Goal: Information Seeking & Learning: Check status

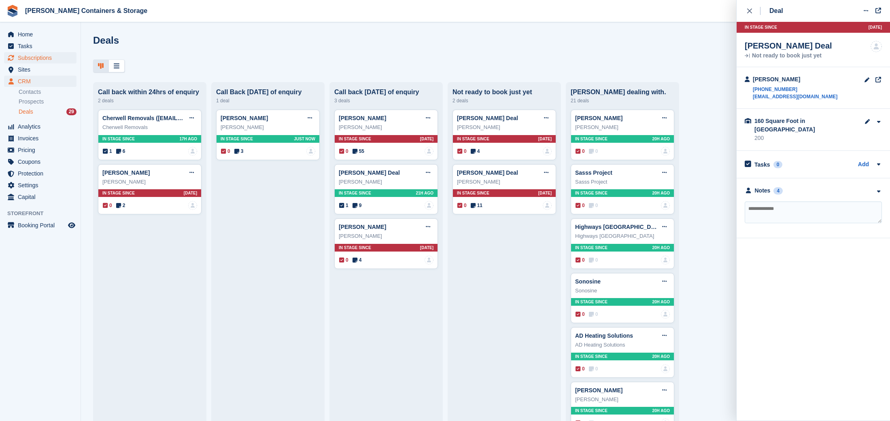
click at [26, 57] on span "Subscriptions" at bounding box center [42, 57] width 49 height 11
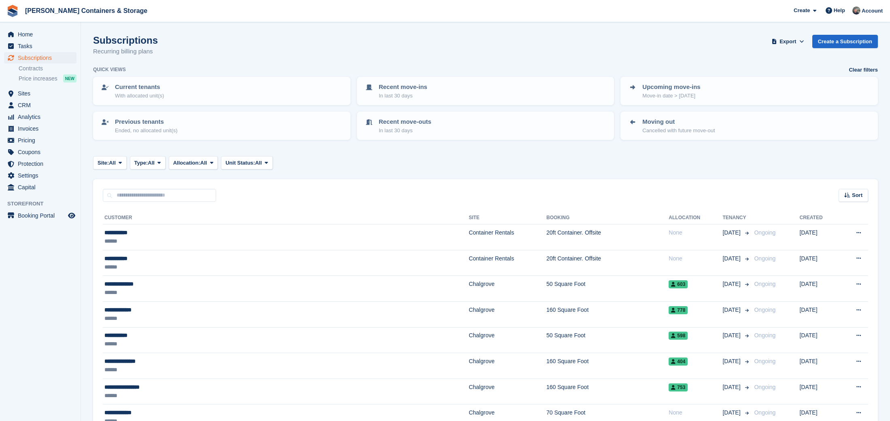
click at [153, 187] on div "Sort Sort by Customer name Date created Move in date Move out date Created (old…" at bounding box center [485, 190] width 785 height 23
click at [157, 189] on input "text" at bounding box center [159, 195] width 113 height 13
type input "*******"
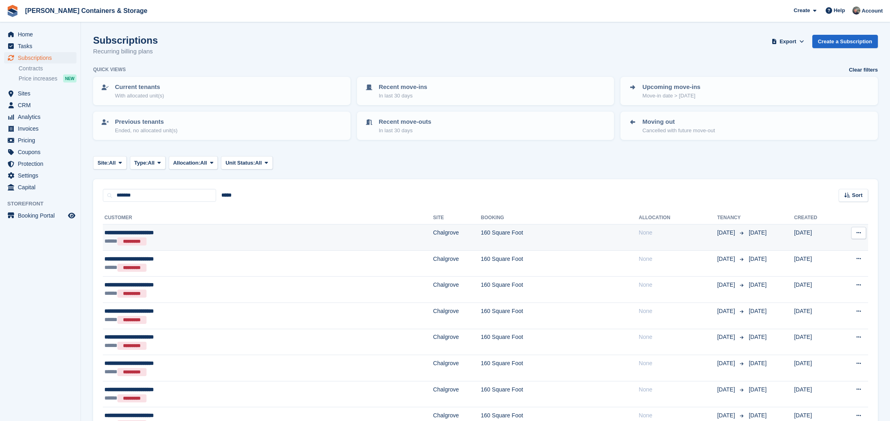
drag, startPoint x: 407, startPoint y: 226, endPoint x: 415, endPoint y: 227, distance: 7.4
click at [481, 227] on td "160 Square Foot" at bounding box center [560, 238] width 158 height 26
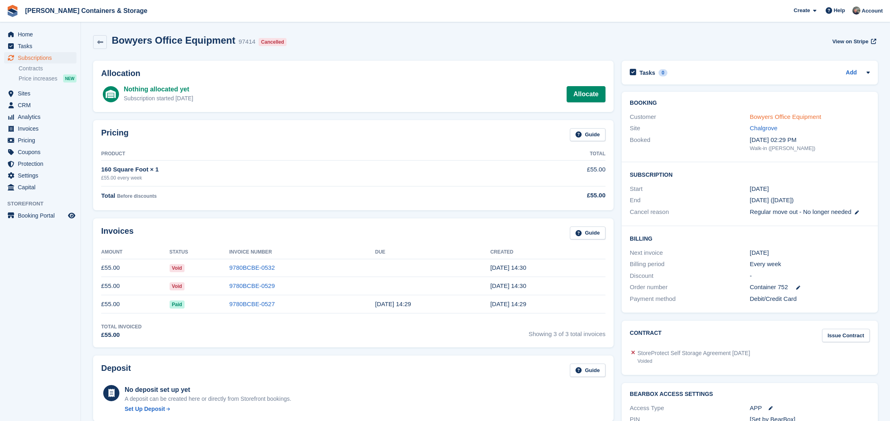
click at [771, 115] on link "Bowyers Office Equipment" at bounding box center [785, 116] width 71 height 7
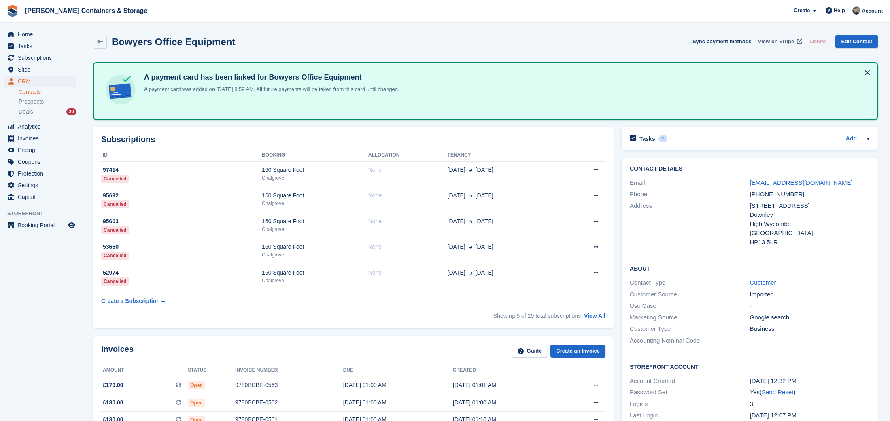
click at [772, 41] on span "View on Stripe" at bounding box center [776, 42] width 36 height 8
click at [30, 55] on span "Subscriptions" at bounding box center [42, 57] width 49 height 11
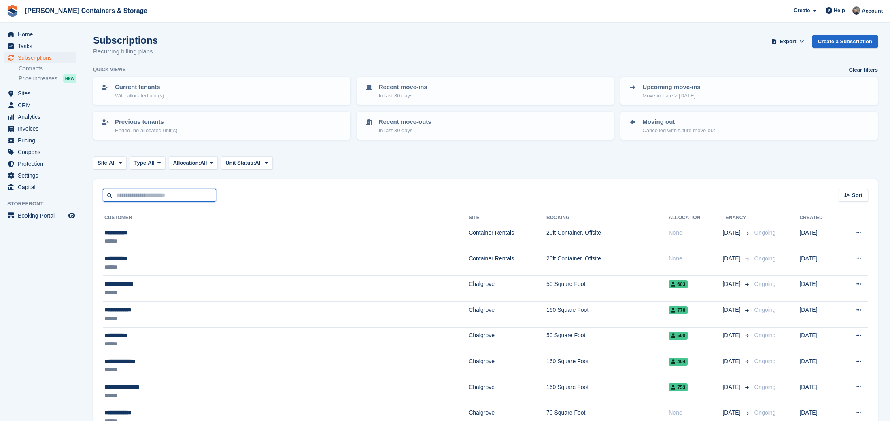
click at [155, 200] on input "text" at bounding box center [159, 195] width 113 height 13
type input "*****"
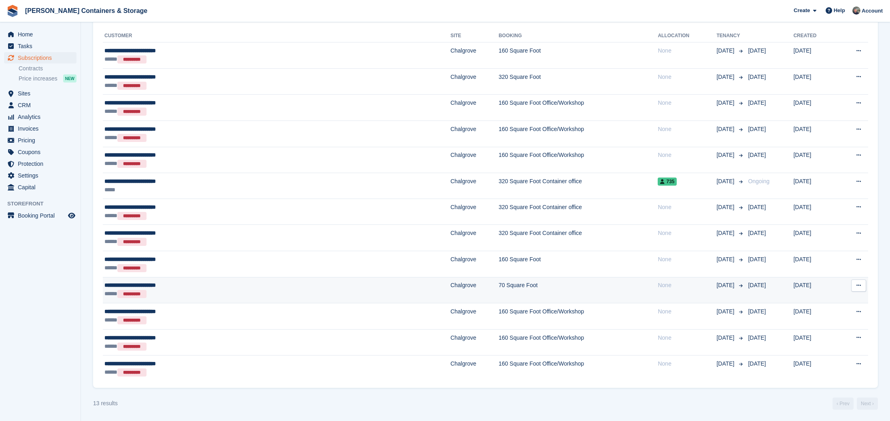
scroll to position [182, 0]
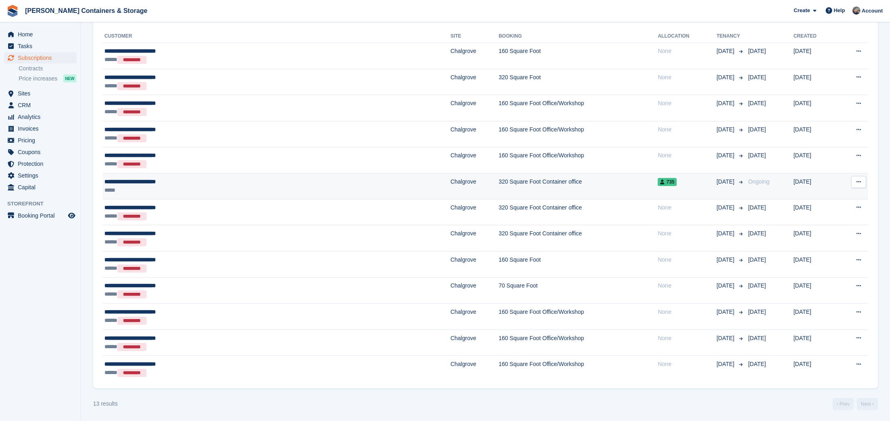
click at [255, 189] on div "*****" at bounding box center [196, 190] width 185 height 8
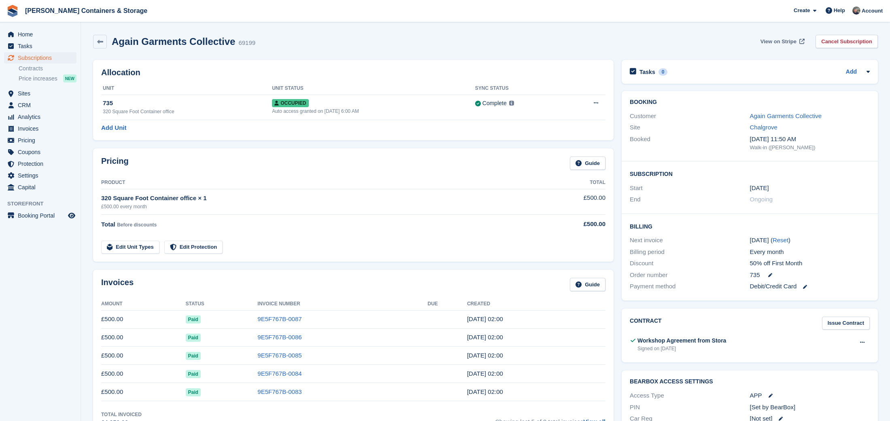
click at [768, 41] on span "View on Stripe" at bounding box center [778, 42] width 36 height 8
click at [32, 57] on span "Subscriptions" at bounding box center [42, 57] width 49 height 11
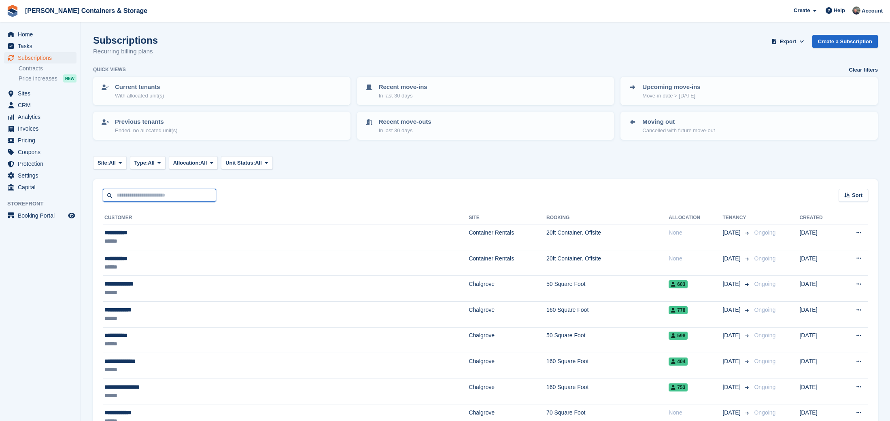
click at [155, 191] on input "text" at bounding box center [159, 195] width 113 height 13
type input "******"
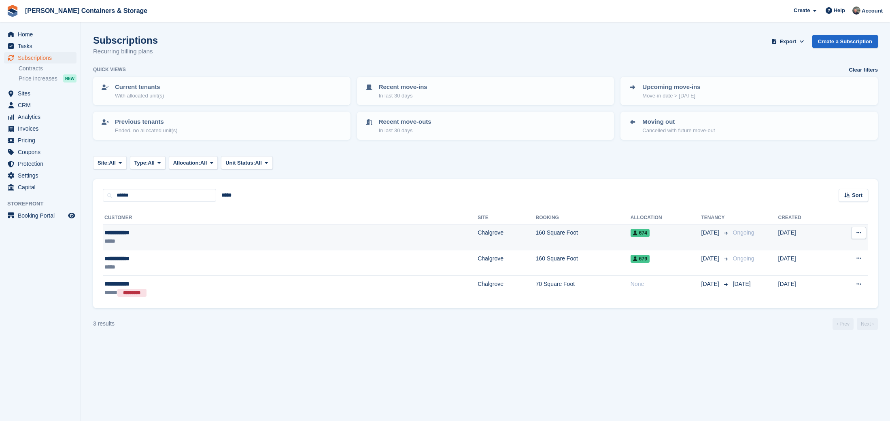
click at [536, 235] on td "160 Square Foot" at bounding box center [583, 238] width 95 height 26
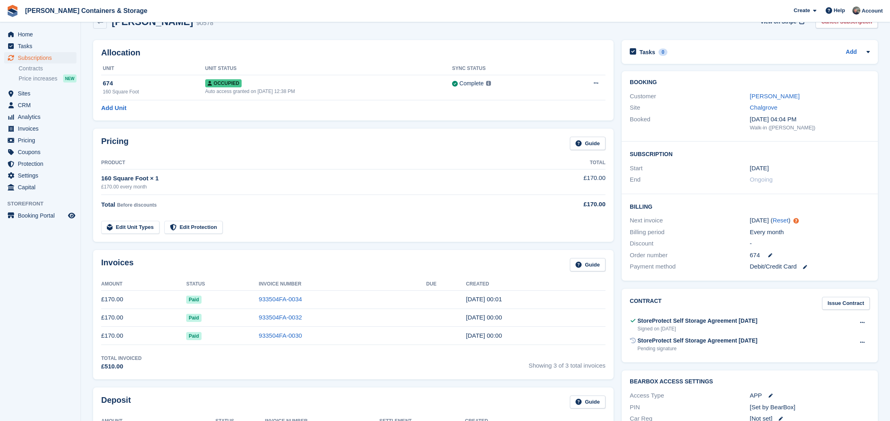
scroll to position [22, 0]
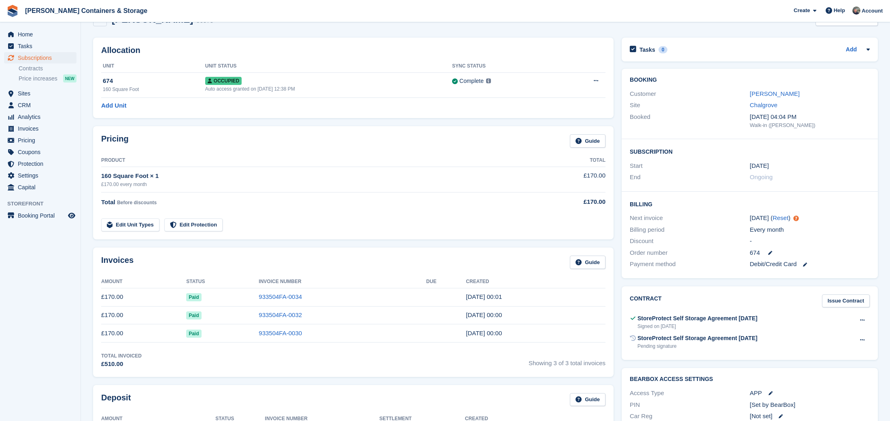
click at [867, 345] on div "Void contract Send reminder" at bounding box center [862, 343] width 15 height 19
click at [865, 339] on button at bounding box center [862, 340] width 15 height 12
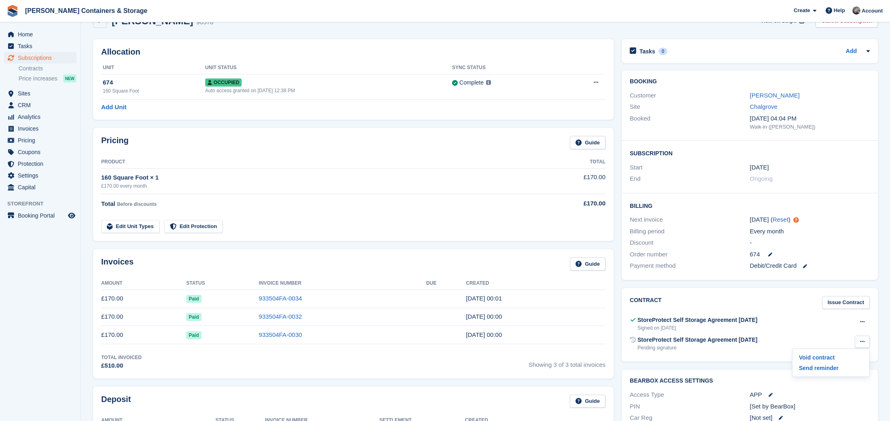
click at [42, 53] on span "Subscriptions" at bounding box center [42, 57] width 49 height 11
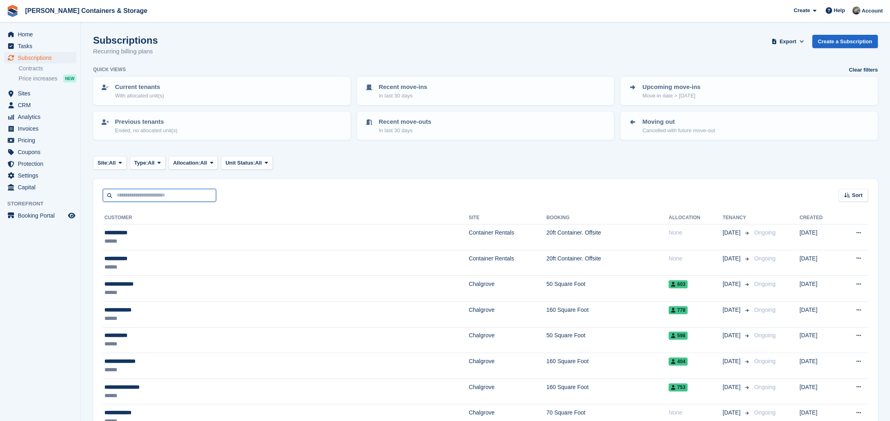
click at [157, 191] on input "text" at bounding box center [159, 195] width 113 height 13
type input "*****"
drag, startPoint x: 157, startPoint y: 191, endPoint x: 35, endPoint y: 73, distance: 170.0
click at [35, 74] on li "Price increases NEW" at bounding box center [50, 79] width 62 height 10
click at [31, 69] on link "Contracts" at bounding box center [48, 69] width 58 height 8
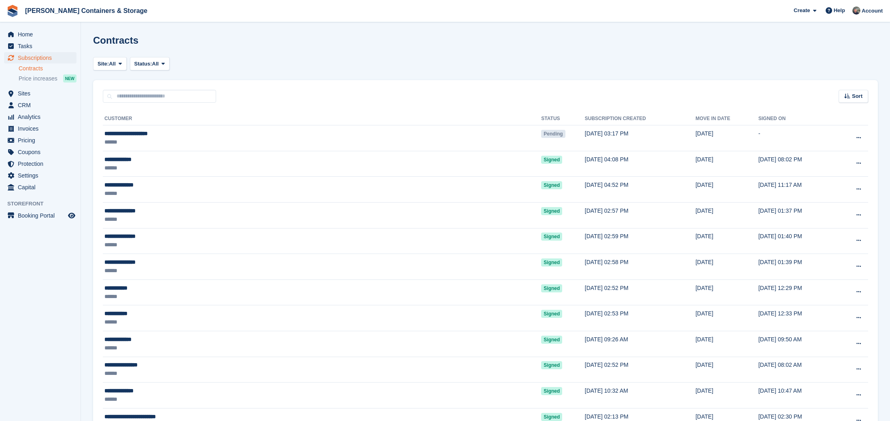
click at [120, 69] on button "Site: All" at bounding box center [110, 63] width 34 height 13
click at [122, 83] on link "Chalgrove" at bounding box center [132, 83] width 70 height 15
drag, startPoint x: 163, startPoint y: 68, endPoint x: 174, endPoint y: 98, distance: 31.1
click at [163, 68] on button "Status: All" at bounding box center [169, 63] width 40 height 13
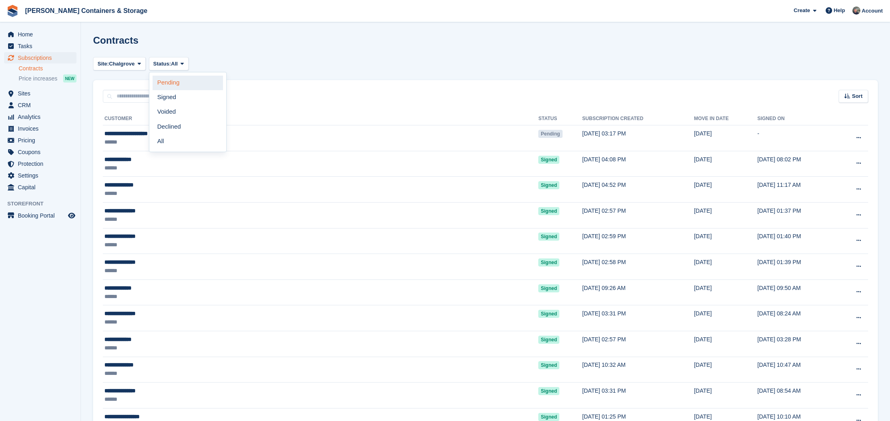
click at [174, 84] on link "Pending" at bounding box center [188, 83] width 70 height 15
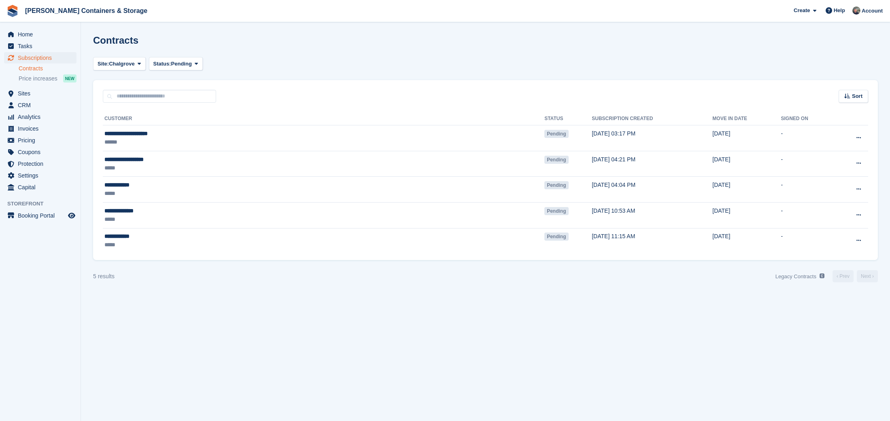
click at [42, 57] on span "Subscriptions" at bounding box center [42, 57] width 49 height 11
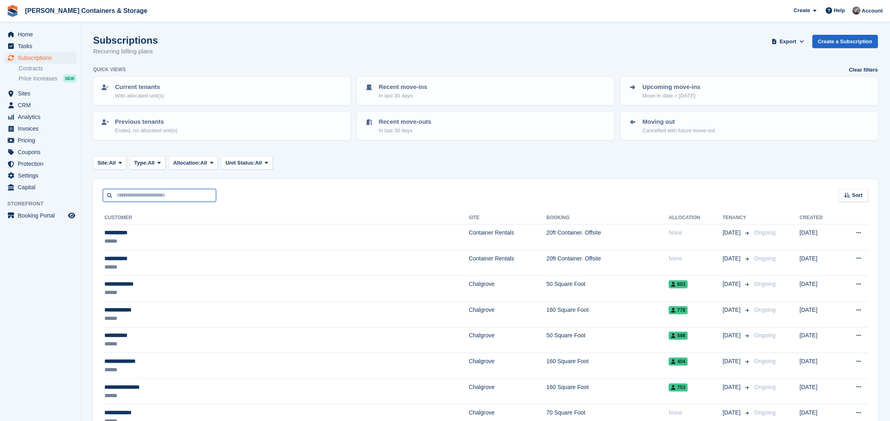
click at [146, 189] on input "text" at bounding box center [159, 195] width 113 height 13
type input "*****"
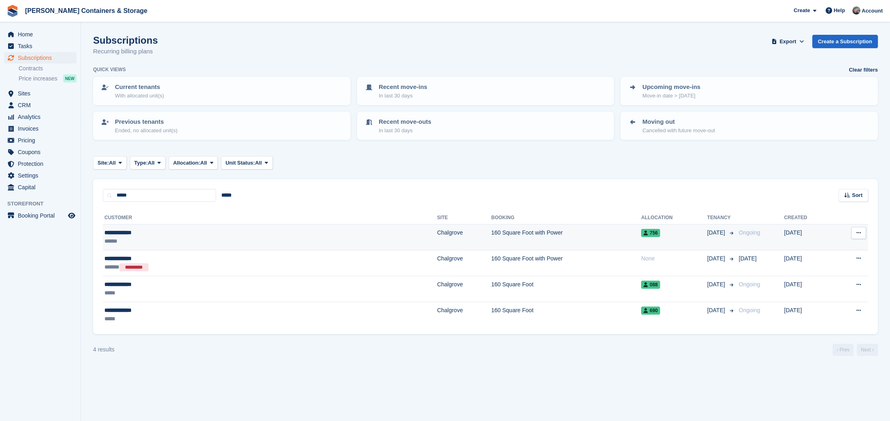
click at [491, 233] on td "160 Square Foot with Power" at bounding box center [566, 238] width 150 height 26
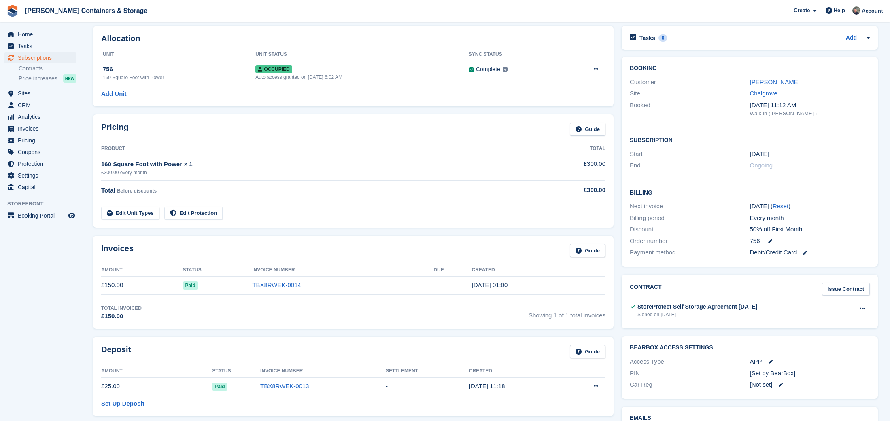
scroll to position [36, 0]
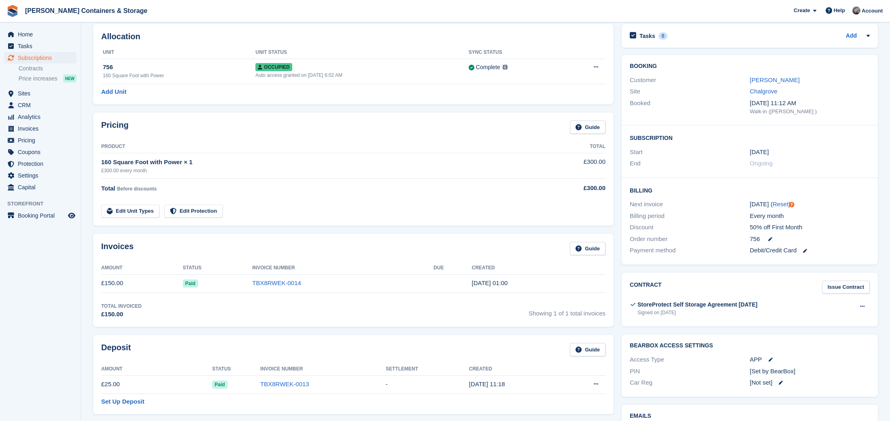
click at [832, 284] on link "Issue Contract" at bounding box center [846, 287] width 48 height 13
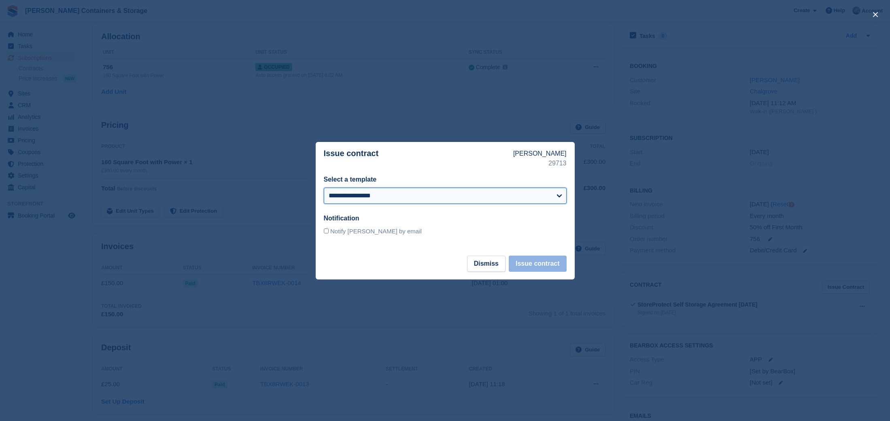
select select "**"
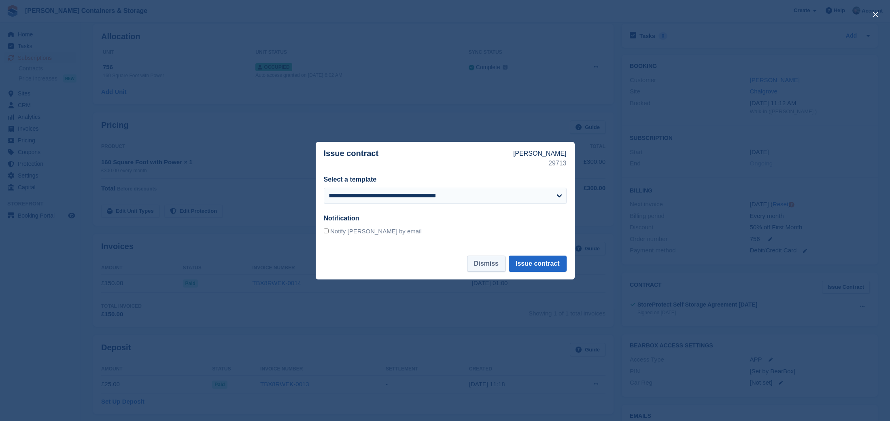
click at [475, 260] on button "Dismiss" at bounding box center [486, 264] width 38 height 16
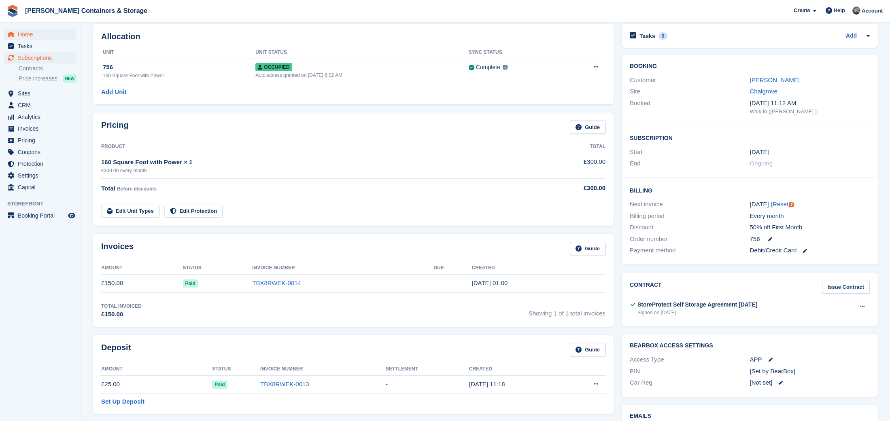
click at [25, 34] on span "Home" at bounding box center [42, 34] width 49 height 11
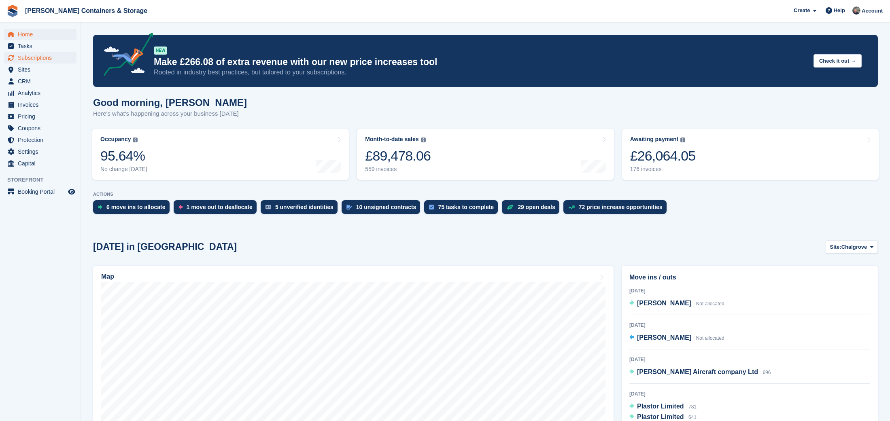
click at [47, 56] on span "Subscriptions" at bounding box center [42, 57] width 49 height 11
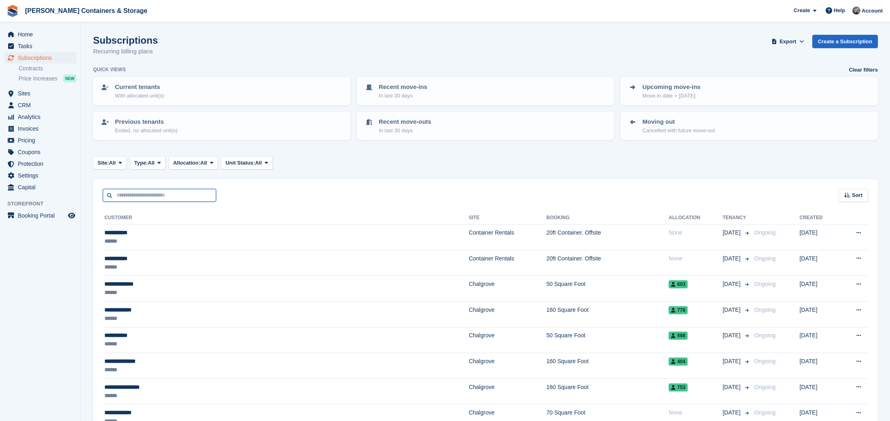
click at [134, 195] on input "text" at bounding box center [159, 195] width 113 height 13
type input "*****"
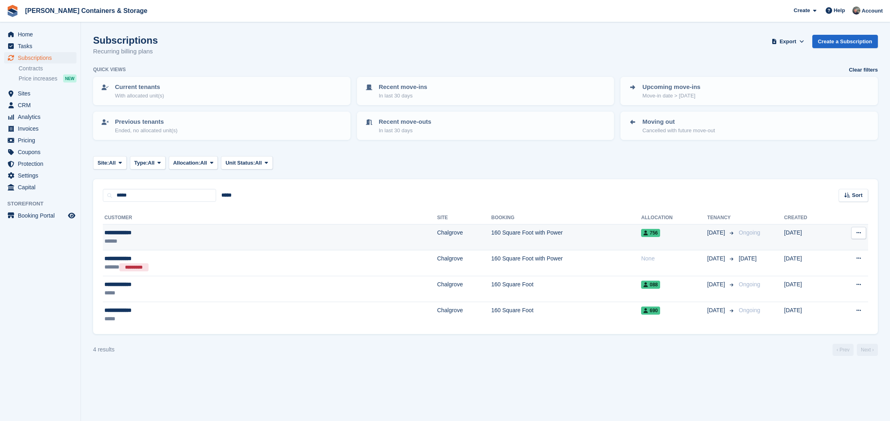
click at [254, 229] on div "**********" at bounding box center [183, 233] width 158 height 8
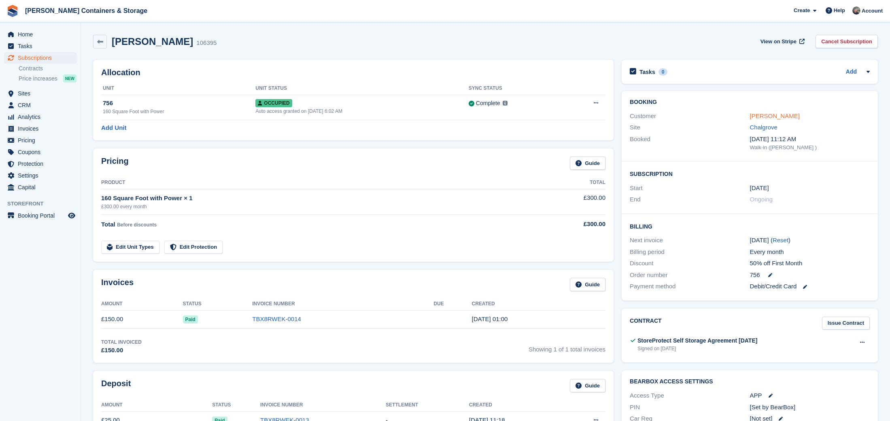
click at [766, 114] on link "[PERSON_NAME]" at bounding box center [775, 115] width 50 height 7
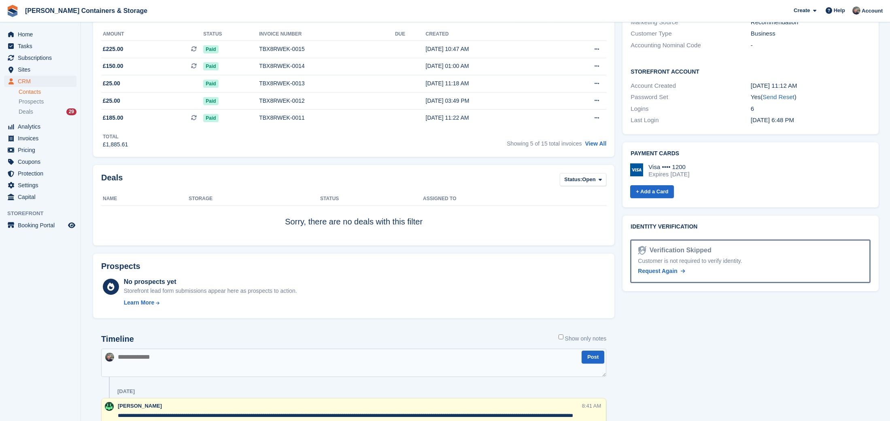
scroll to position [426, 0]
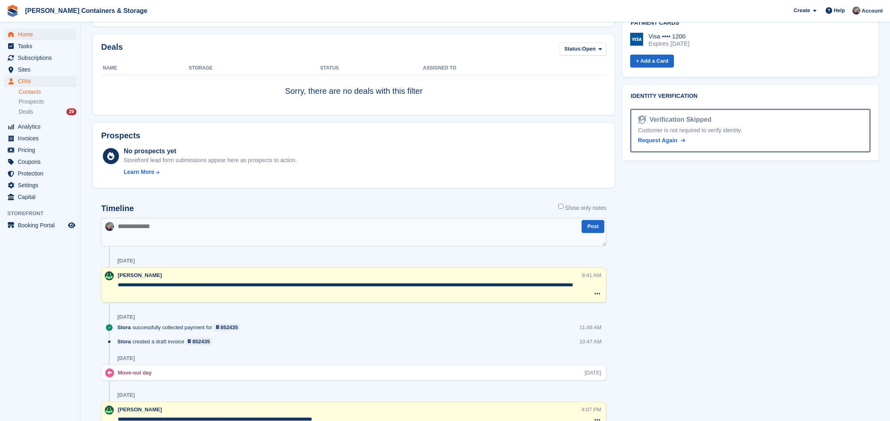
click at [23, 33] on span "Home" at bounding box center [42, 34] width 49 height 11
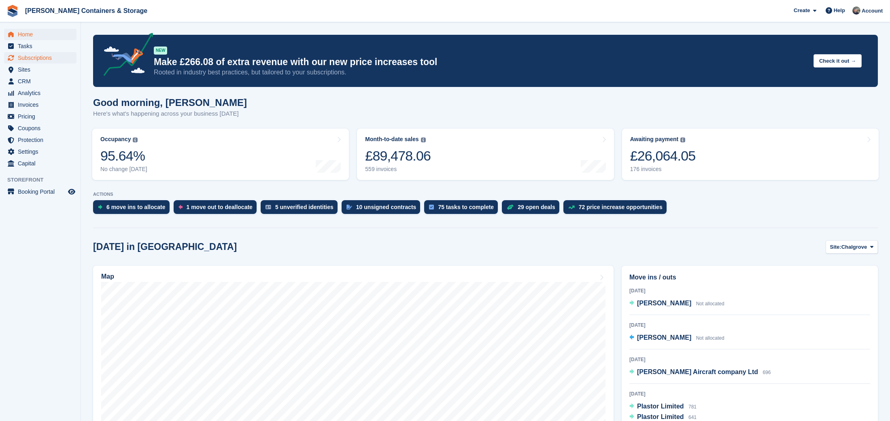
click at [25, 57] on span "Subscriptions" at bounding box center [42, 57] width 49 height 11
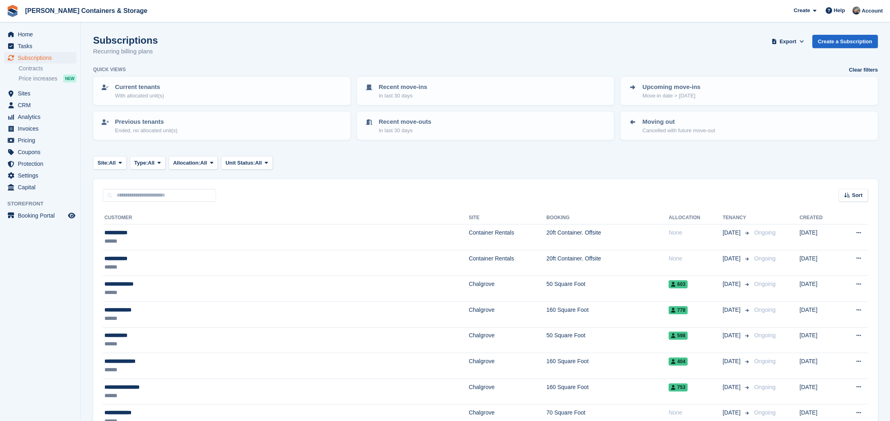
drag, startPoint x: 127, startPoint y: 160, endPoint x: 131, endPoint y: 163, distance: 4.4
click at [127, 161] on button "Site: All" at bounding box center [110, 162] width 34 height 13
click at [144, 194] on link "Chalgrove" at bounding box center [132, 196] width 70 height 15
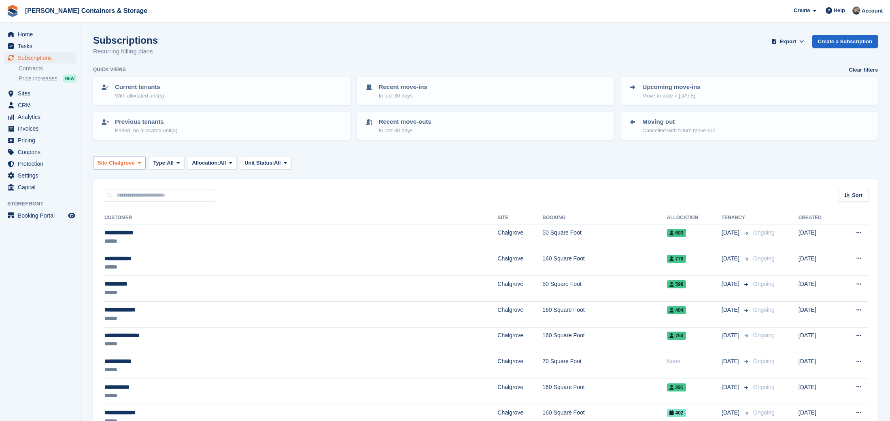
click at [143, 166] on button "Site: Chalgrove" at bounding box center [119, 162] width 53 height 13
click at [140, 162] on icon at bounding box center [139, 162] width 3 height 5
click at [174, 163] on span "All" at bounding box center [170, 163] width 7 height 8
click at [41, 58] on span "Subscriptions" at bounding box center [42, 57] width 49 height 11
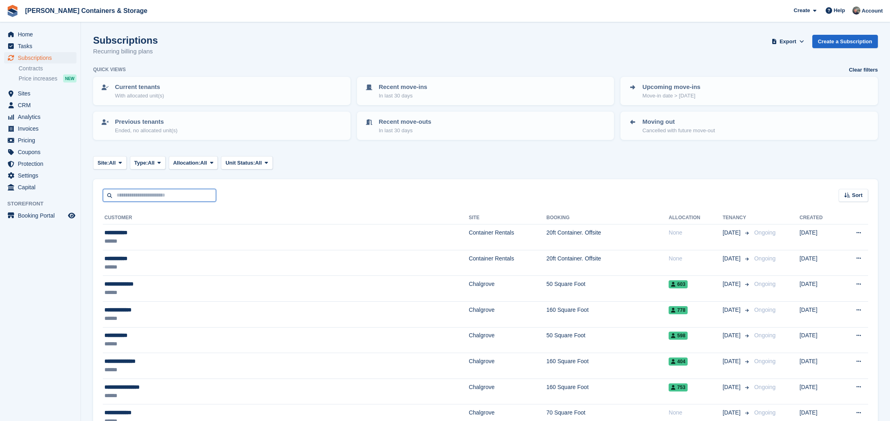
click at [153, 191] on input "text" at bounding box center [159, 195] width 113 height 13
type input "*****"
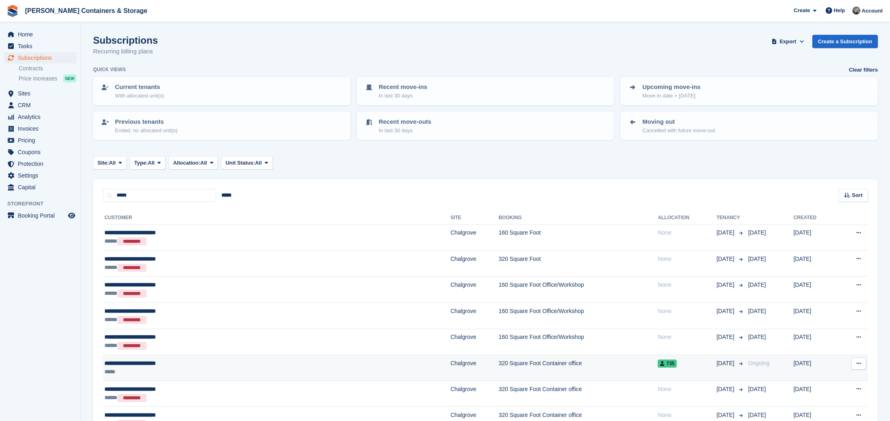
click at [498, 372] on td "320 Square Foot Container office" at bounding box center [577, 368] width 159 height 26
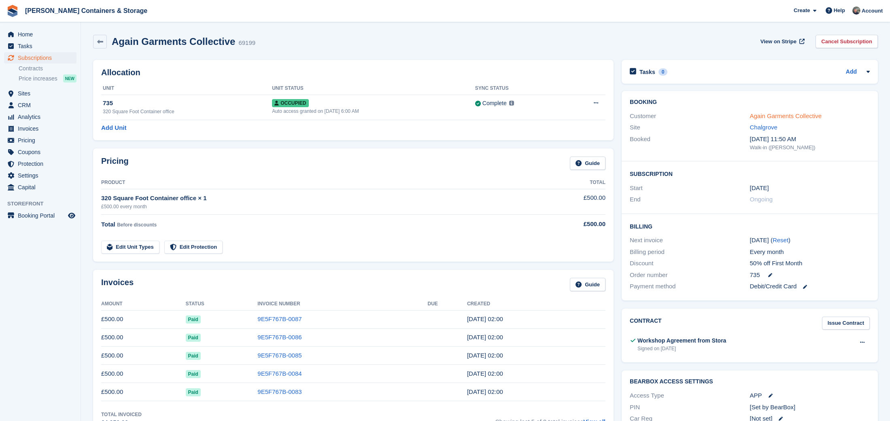
click at [756, 113] on link "Again Garments Collective" at bounding box center [786, 115] width 72 height 7
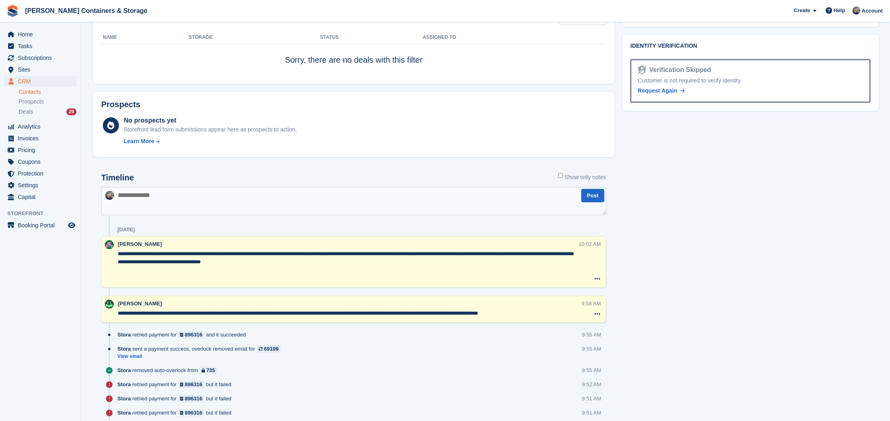
scroll to position [497, 0]
